Goal: Transaction & Acquisition: Register for event/course

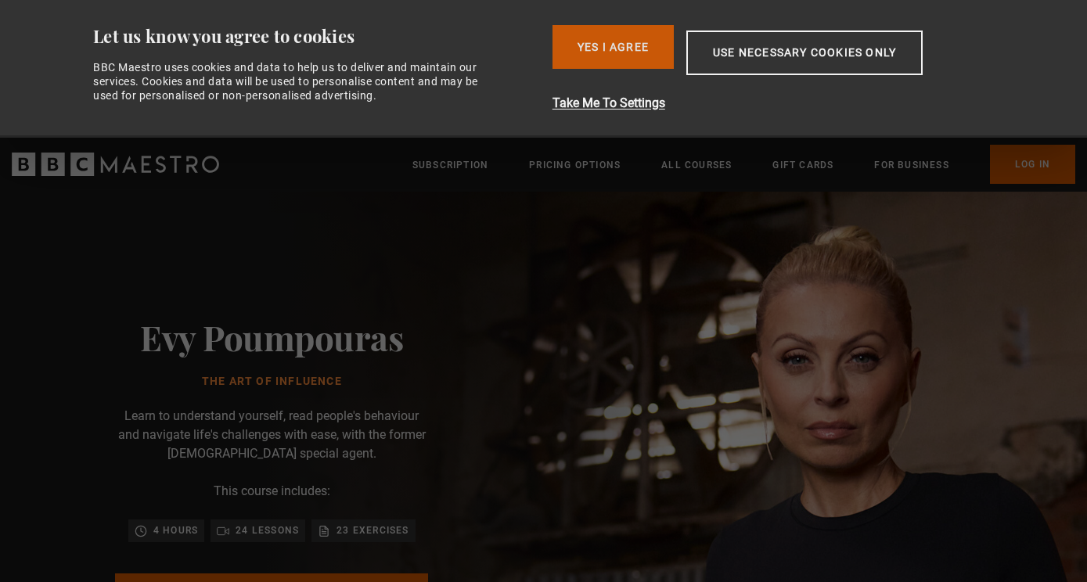
click at [602, 62] on button "Yes I Agree" at bounding box center [612, 47] width 121 height 44
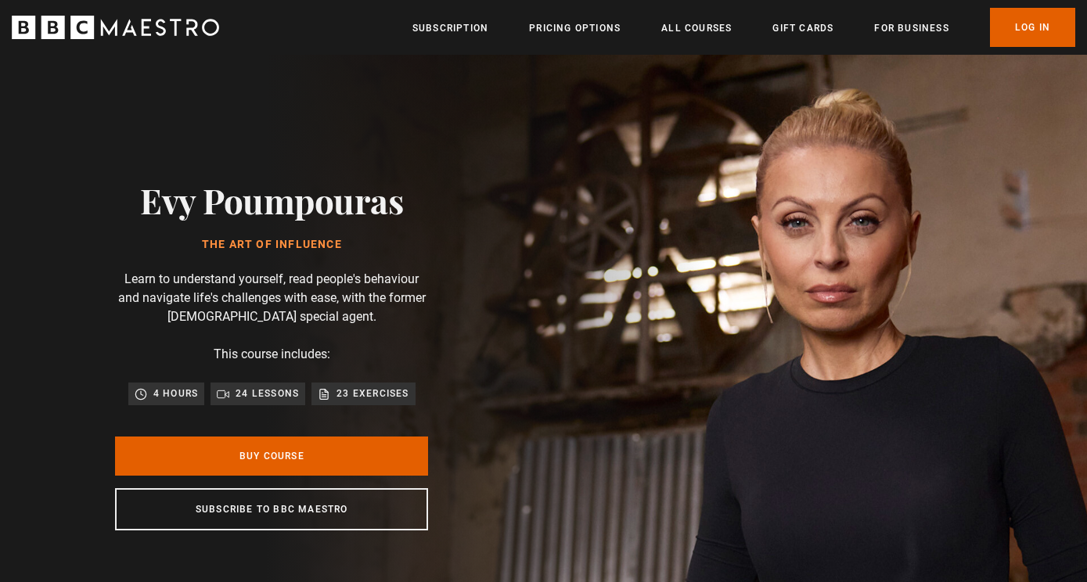
scroll to position [0, 205]
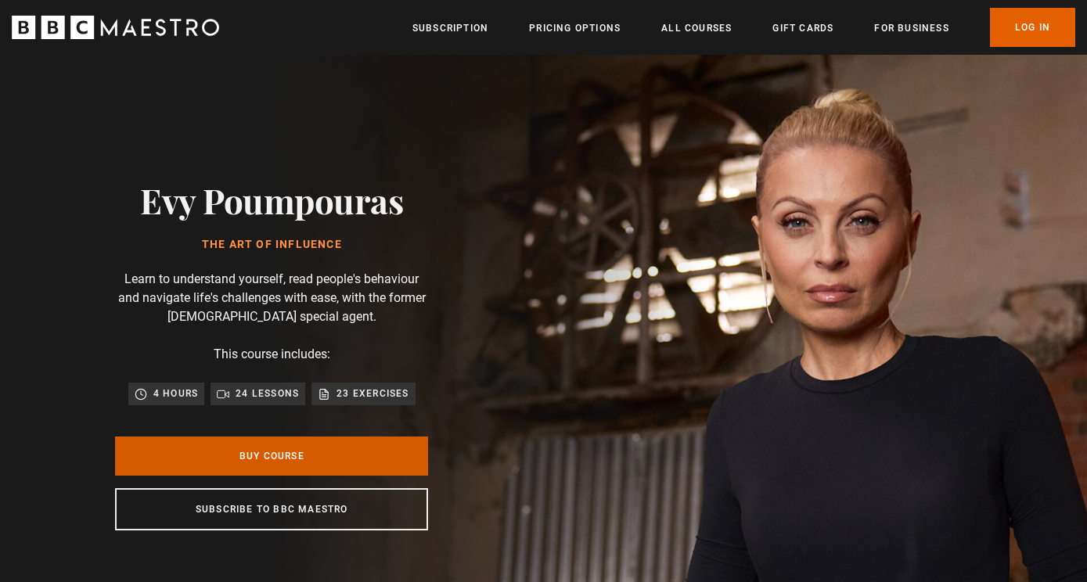
click at [357, 466] on link "Buy Course" at bounding box center [271, 456] width 313 height 39
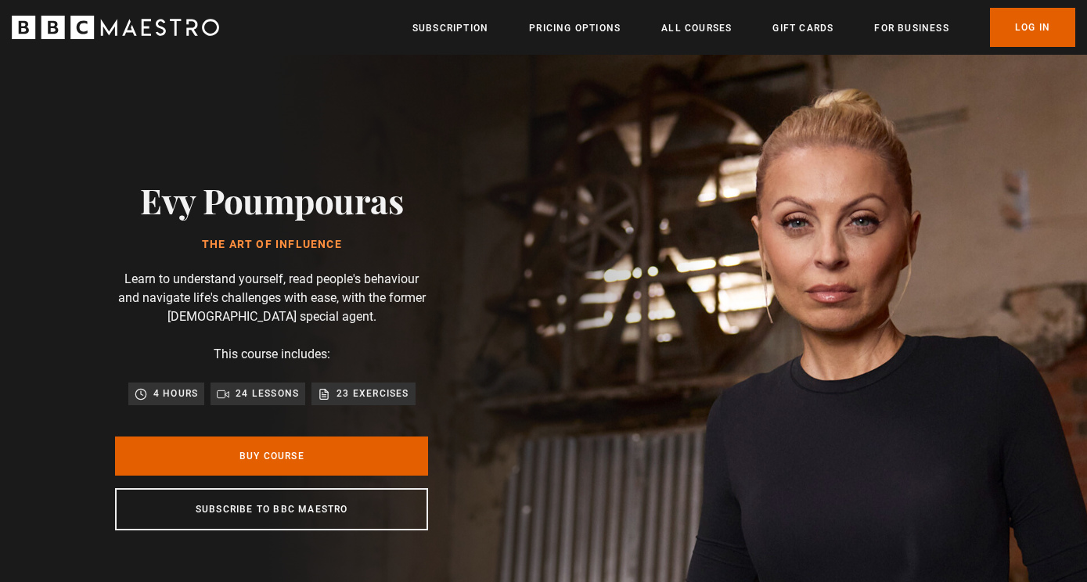
scroll to position [0, 205]
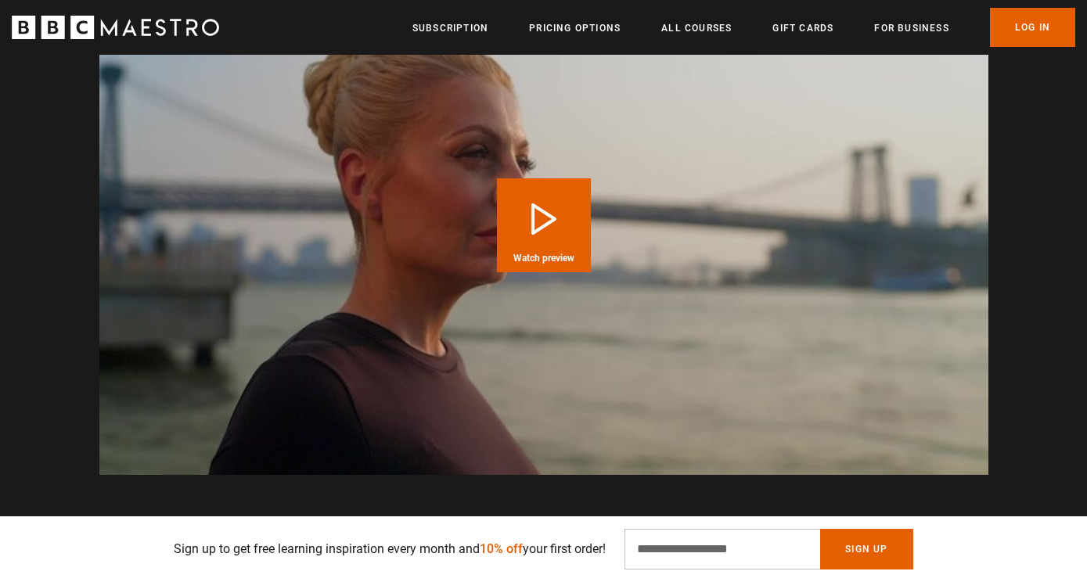
scroll to position [1675, 0]
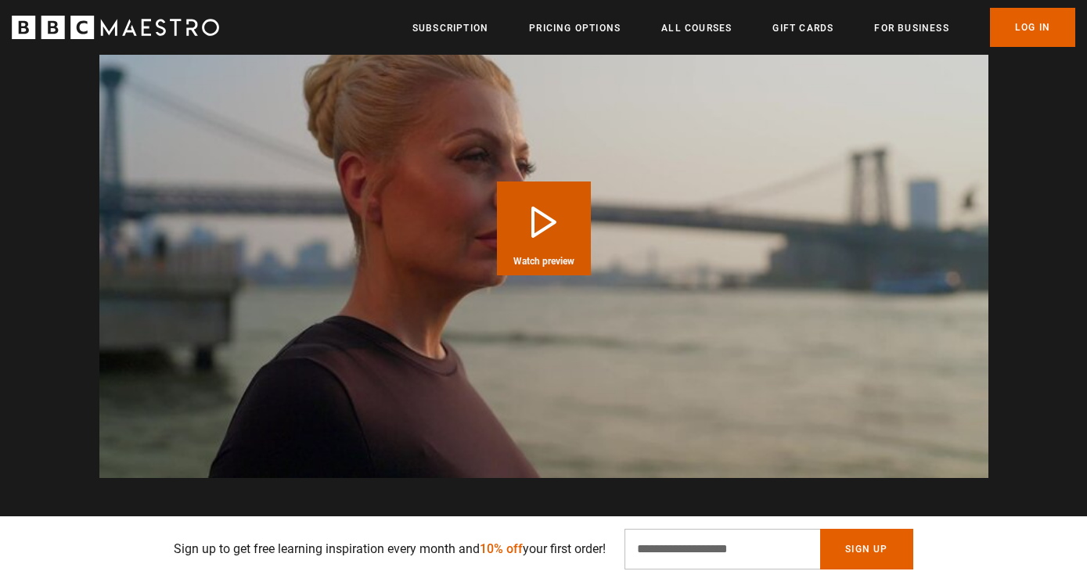
click at [556, 252] on button "Play Course overview for The Art of Influence with Evy Poumpouras Watch preview" at bounding box center [544, 229] width 94 height 94
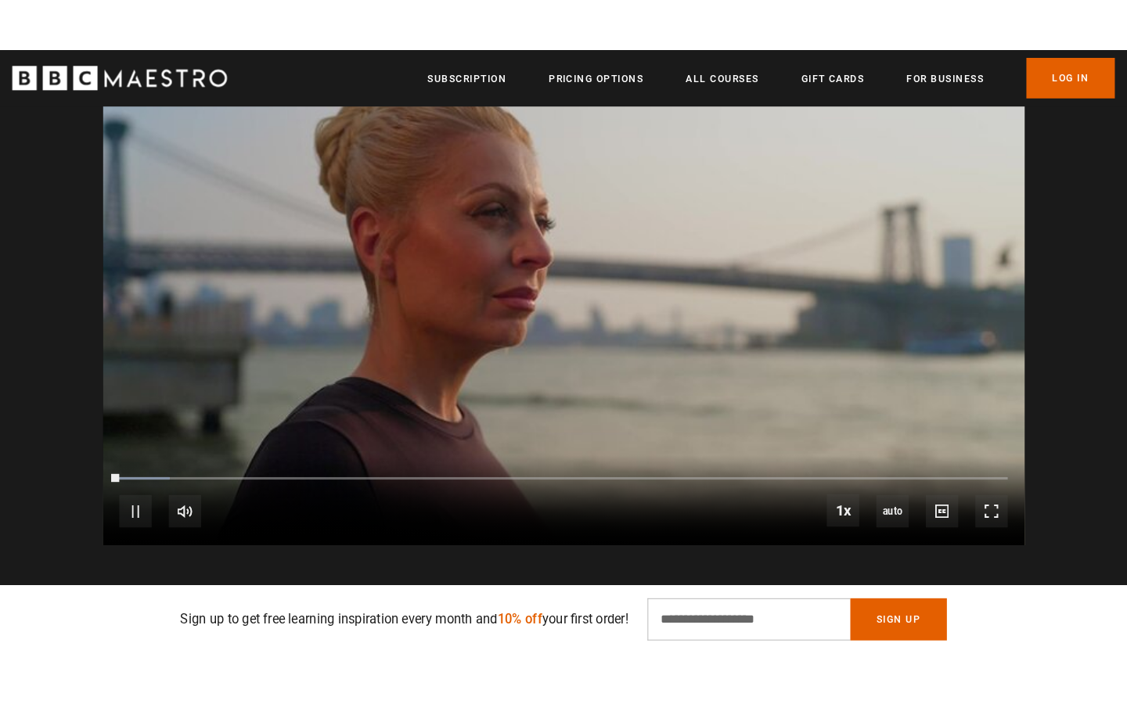
scroll to position [1653, 0]
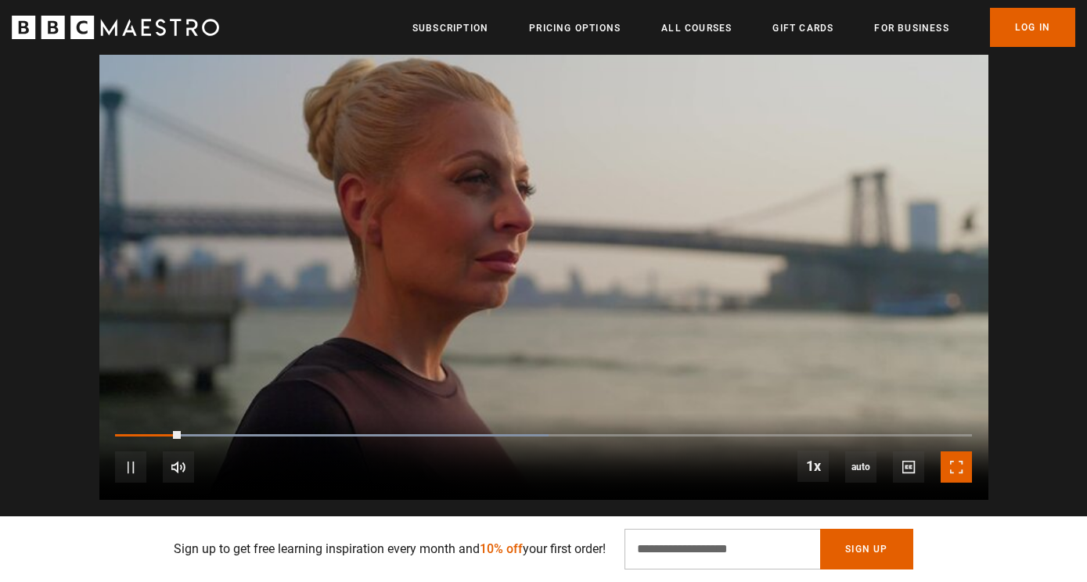
click at [955, 473] on span "Video Player" at bounding box center [955, 466] width 31 height 31
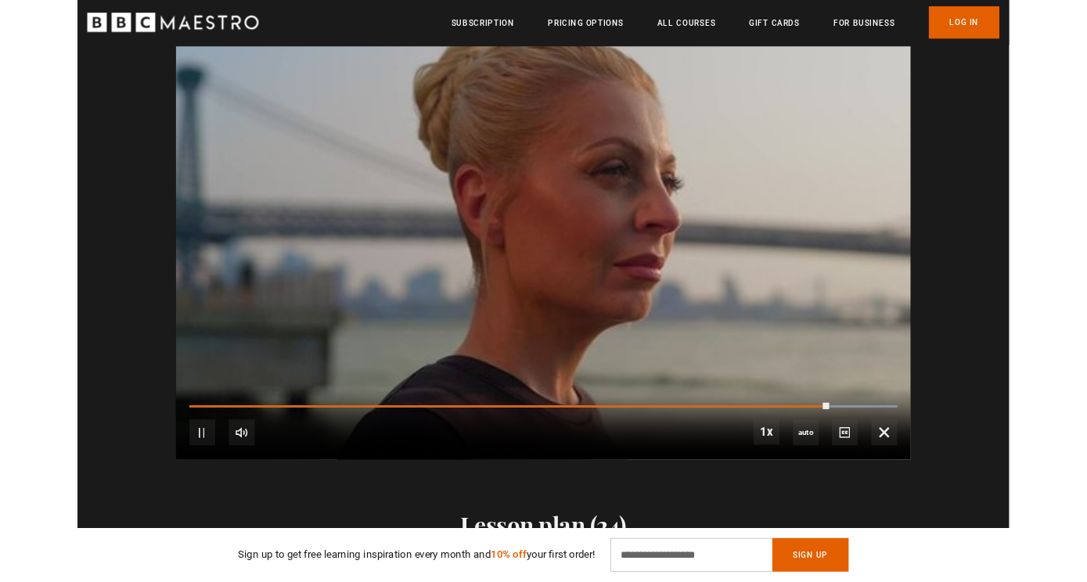
scroll to position [0, 2255]
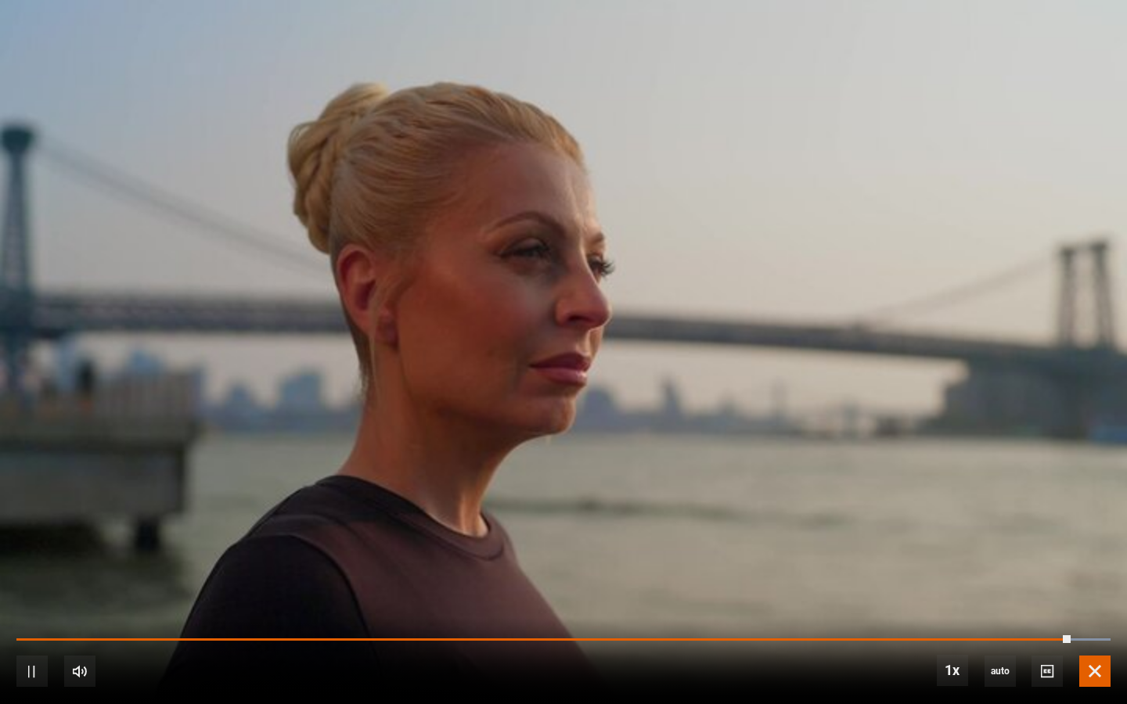
click at [1086, 581] on span "Video Player" at bounding box center [1094, 671] width 31 height 31
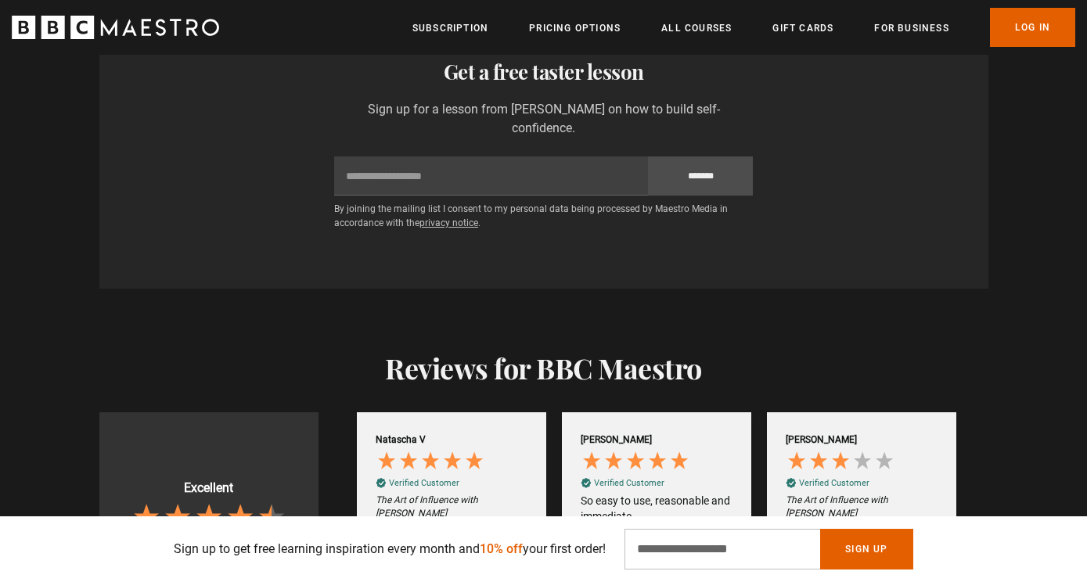
scroll to position [2720, 0]
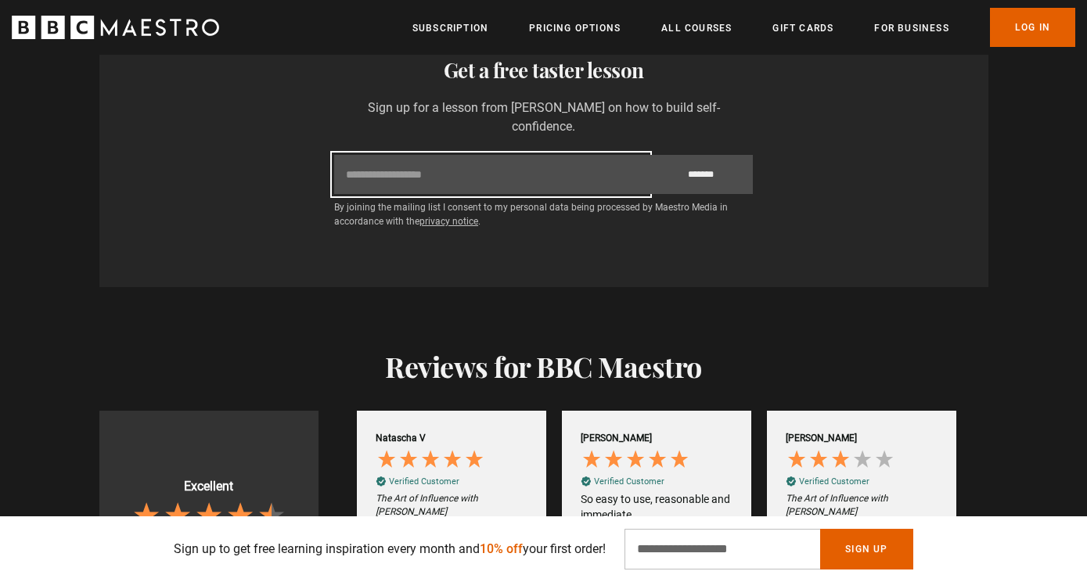
click at [578, 168] on input "Email" at bounding box center [491, 174] width 314 height 39
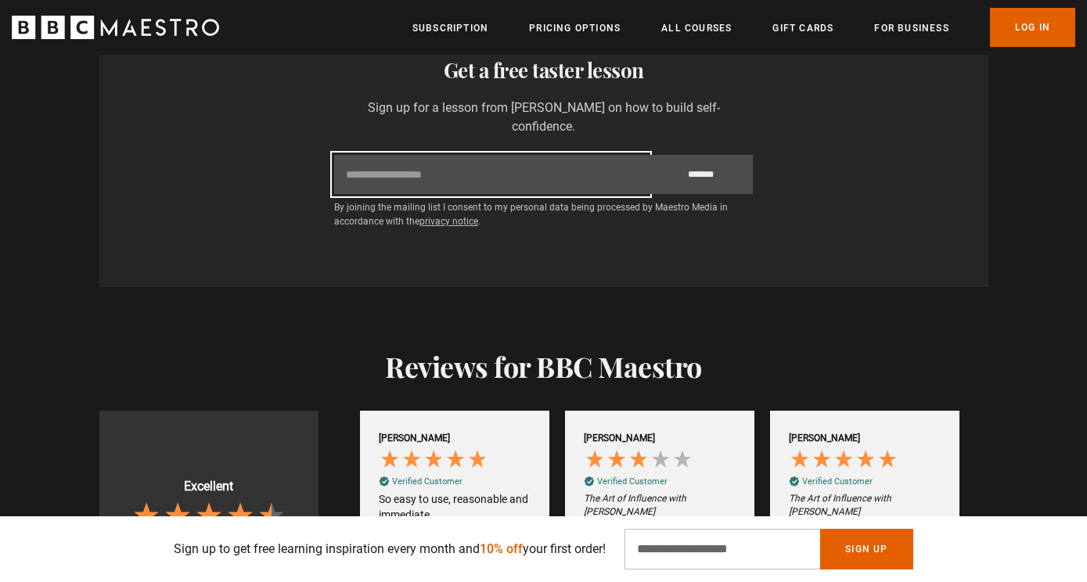
scroll to position [0, 2665]
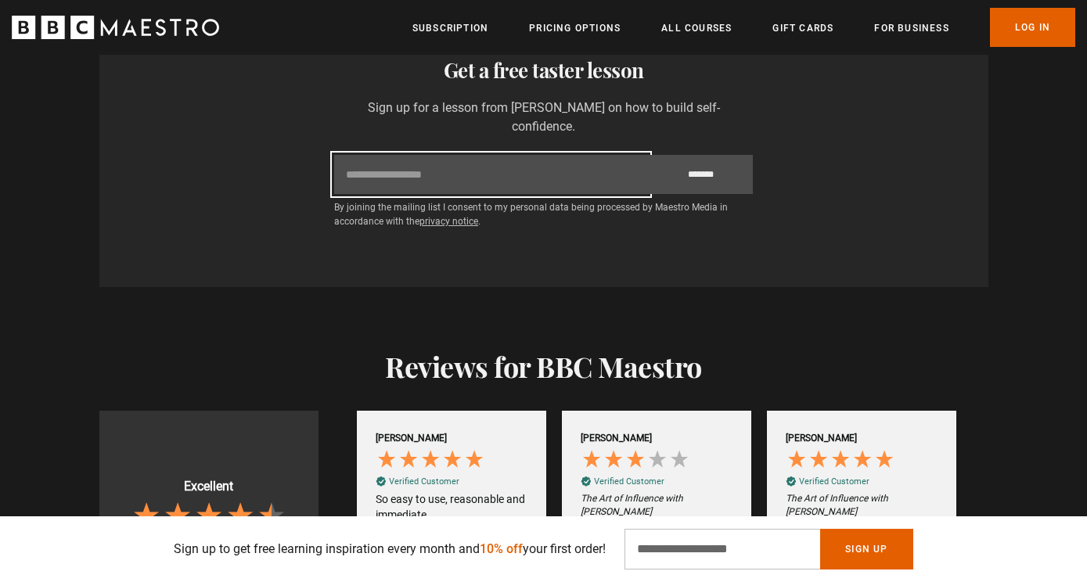
type input "**********"
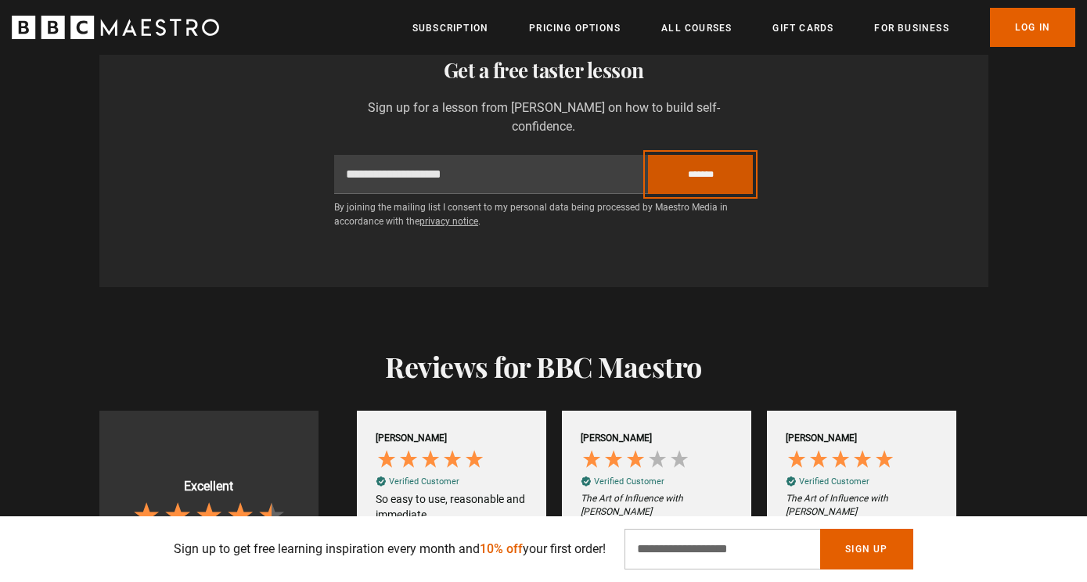
click at [686, 178] on input "*******" at bounding box center [700, 174] width 105 height 39
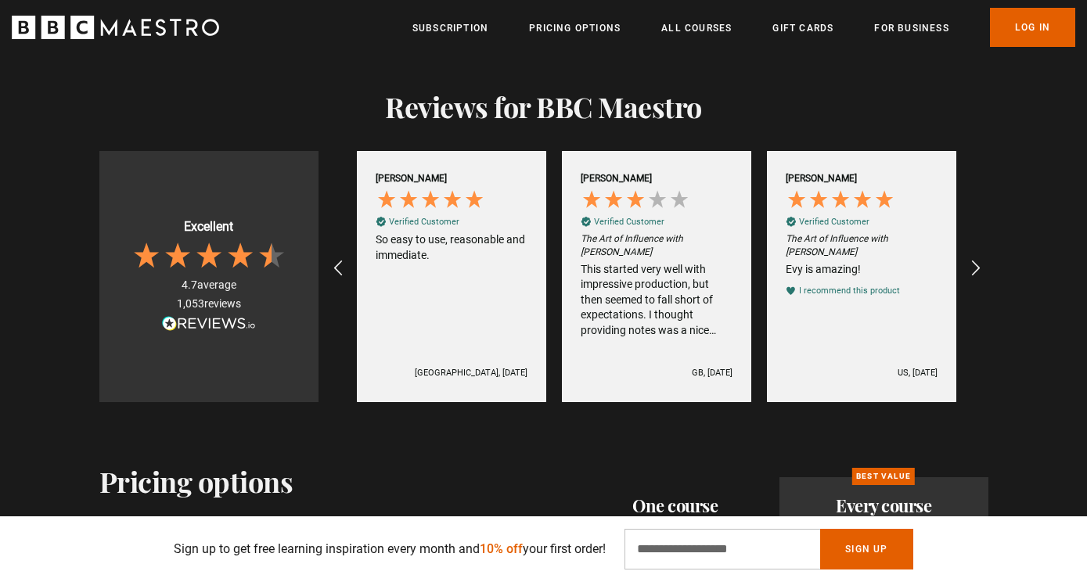
scroll to position [2875, 0]
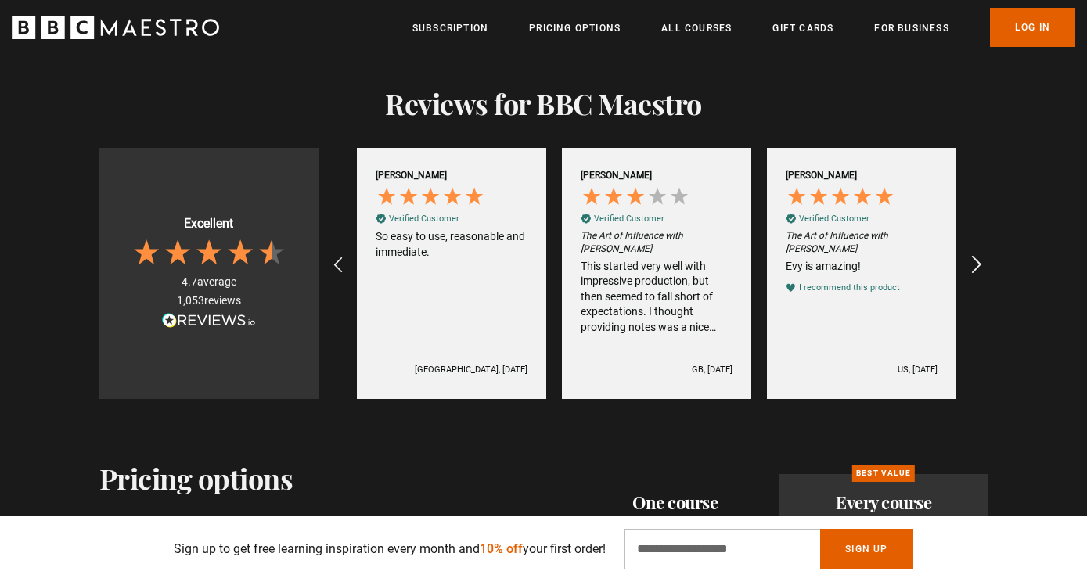
click at [970, 270] on icon "REVIEWS.io Carousel Scroll Right" at bounding box center [976, 266] width 22 height 22
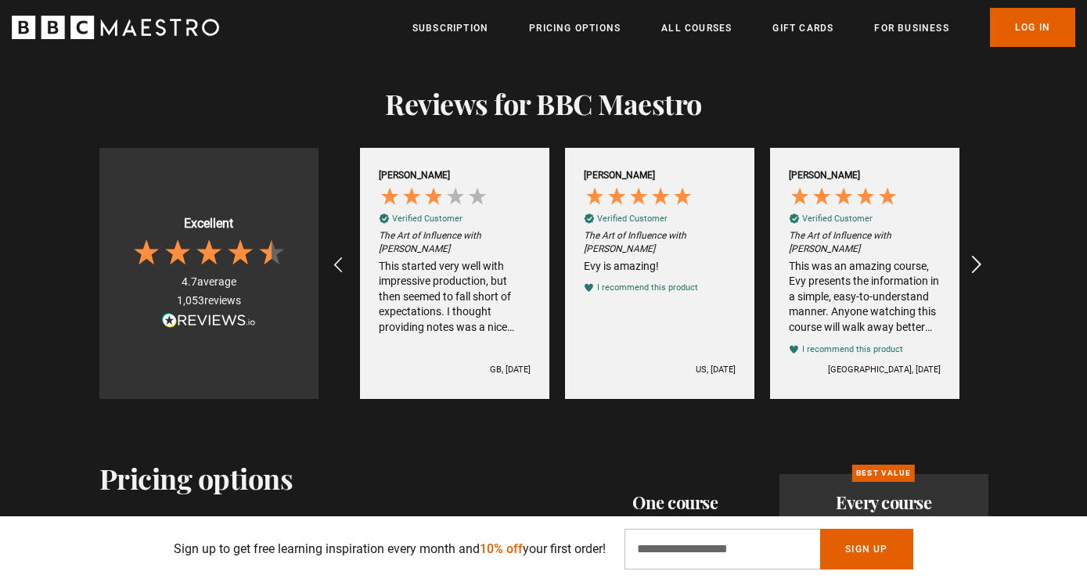
scroll to position [0, 2870]
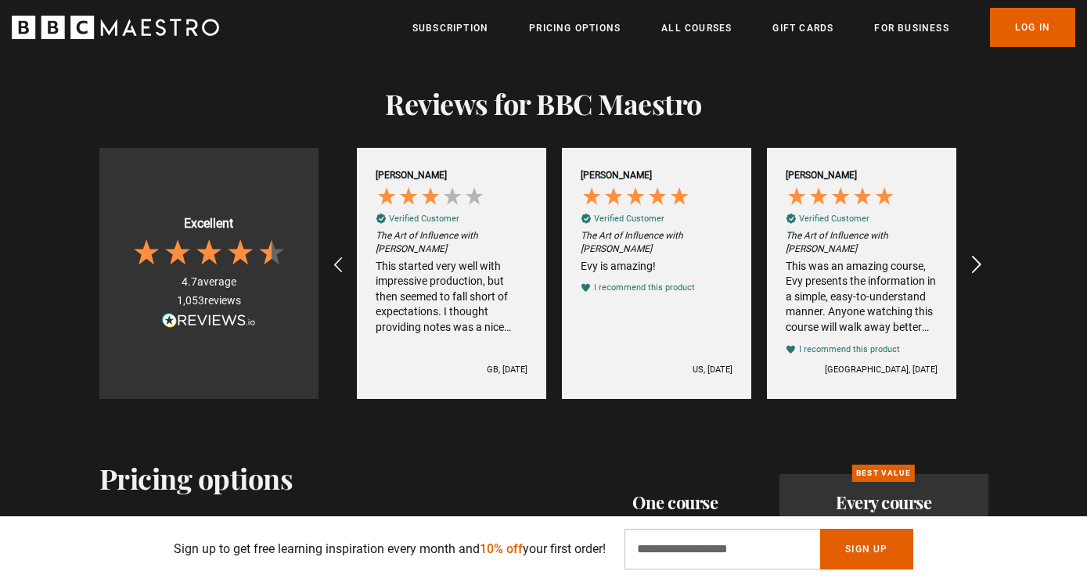
click at [971, 271] on icon "REVIEWS.io Carousel Scroll Right" at bounding box center [976, 266] width 22 height 22
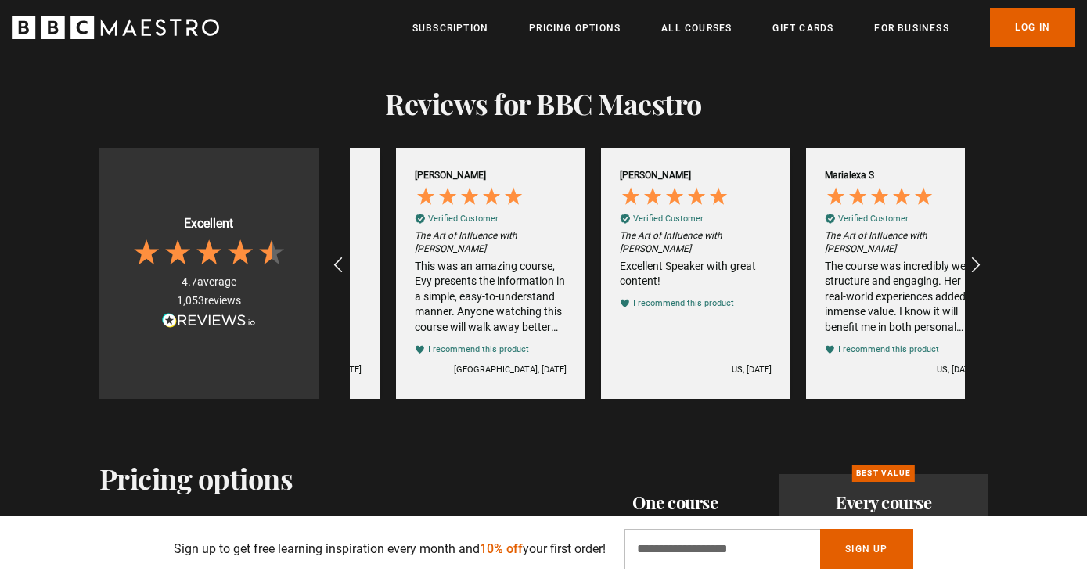
scroll to position [0, 3280]
